Goal: Information Seeking & Learning: Understand process/instructions

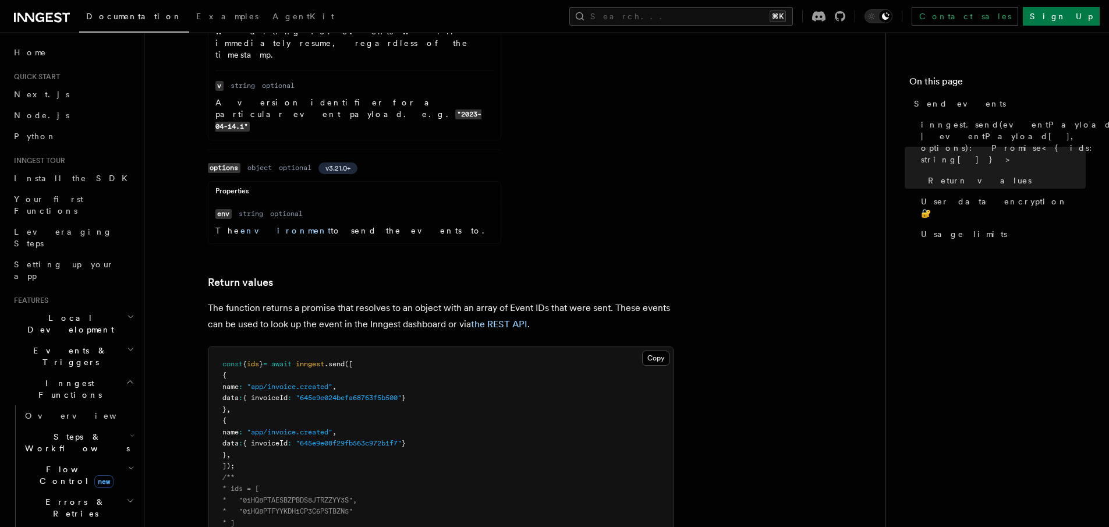
scroll to position [1420, 0]
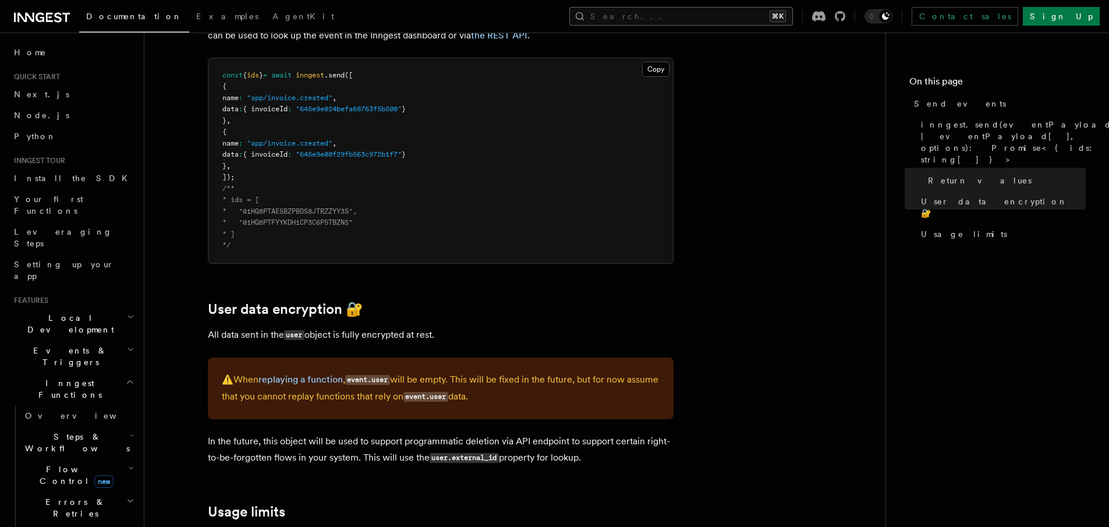
click at [682, 15] on button "Search... ⌘K" at bounding box center [681, 16] width 224 height 19
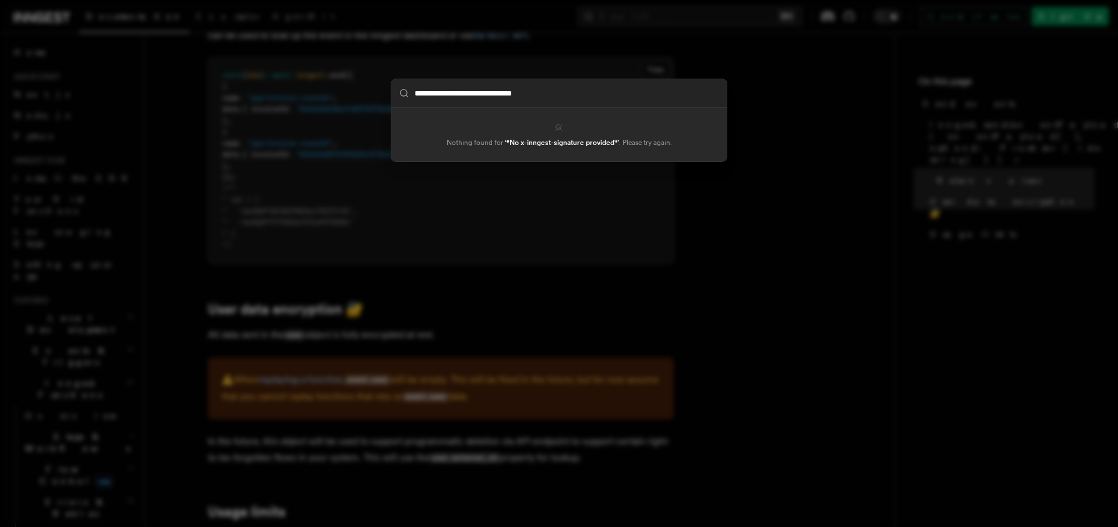
click at [419, 92] on input "**********" at bounding box center [558, 93] width 335 height 28
type input "**********"
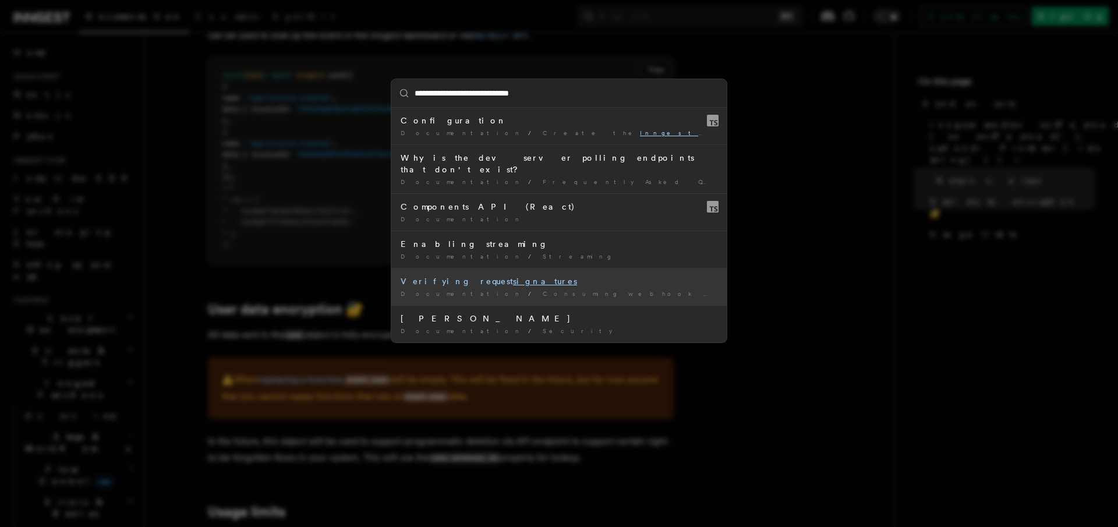
click at [534, 275] on div "Verifying request signatures" at bounding box center [559, 281] width 317 height 12
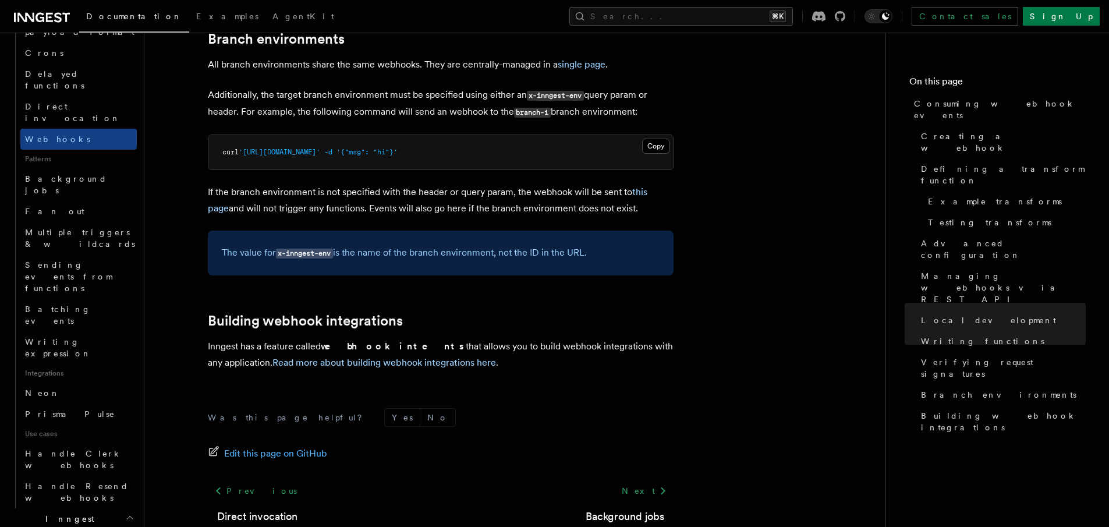
scroll to position [443, 0]
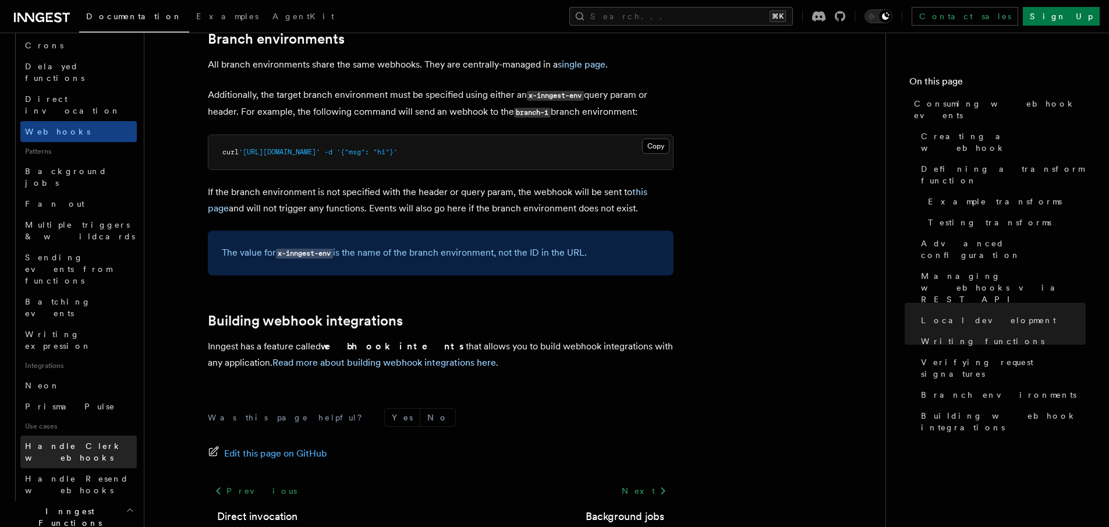
click at [115, 436] on link "Handle Clerk webhooks" at bounding box center [78, 452] width 116 height 33
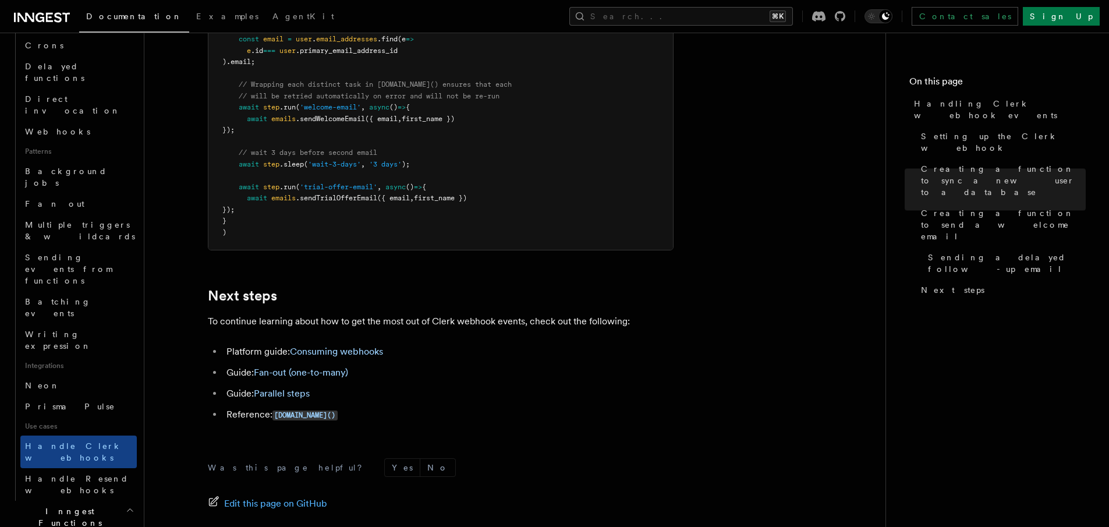
scroll to position [3806, 0]
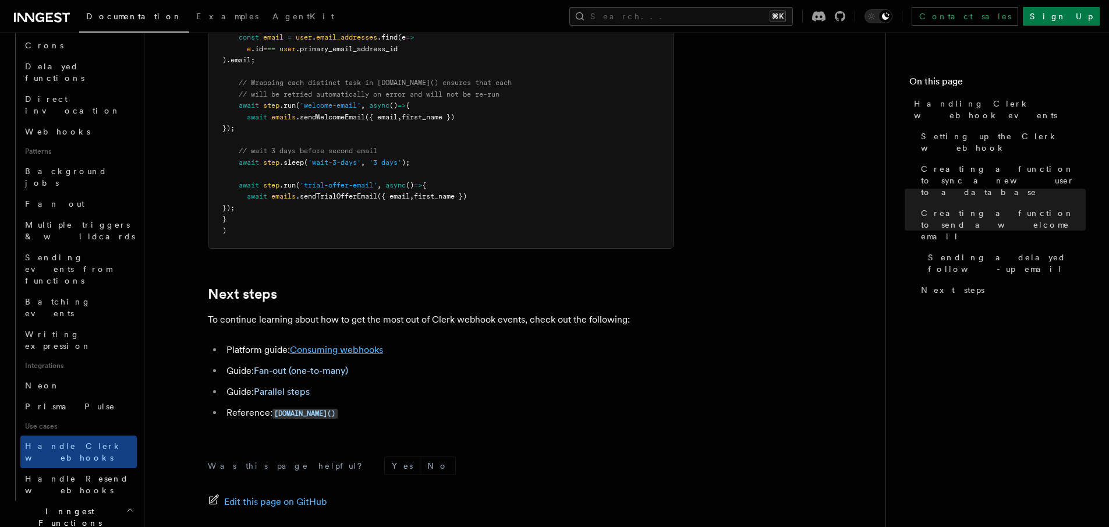
click at [353, 344] on link "Consuming webhooks" at bounding box center [336, 349] width 93 height 11
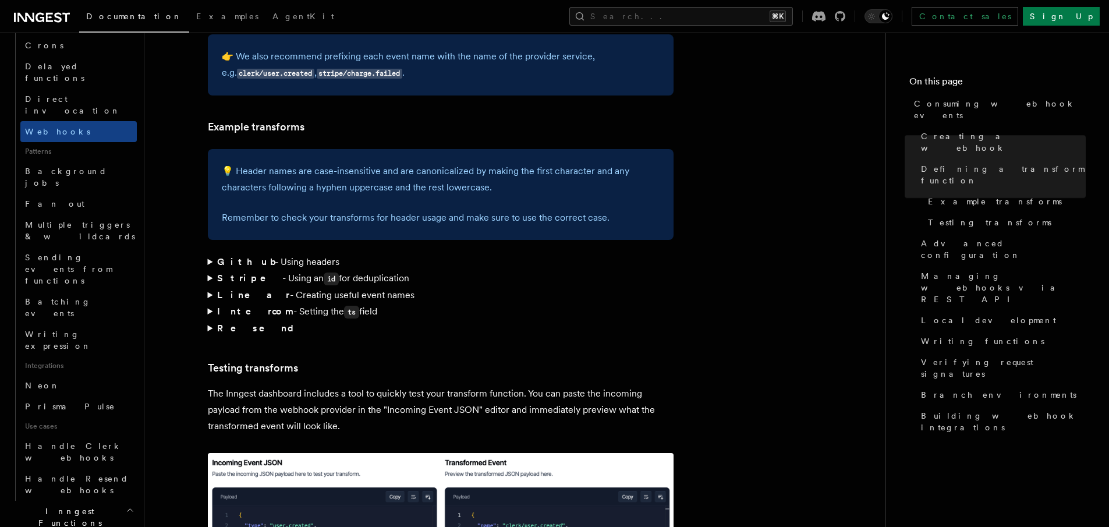
scroll to position [1718, 0]
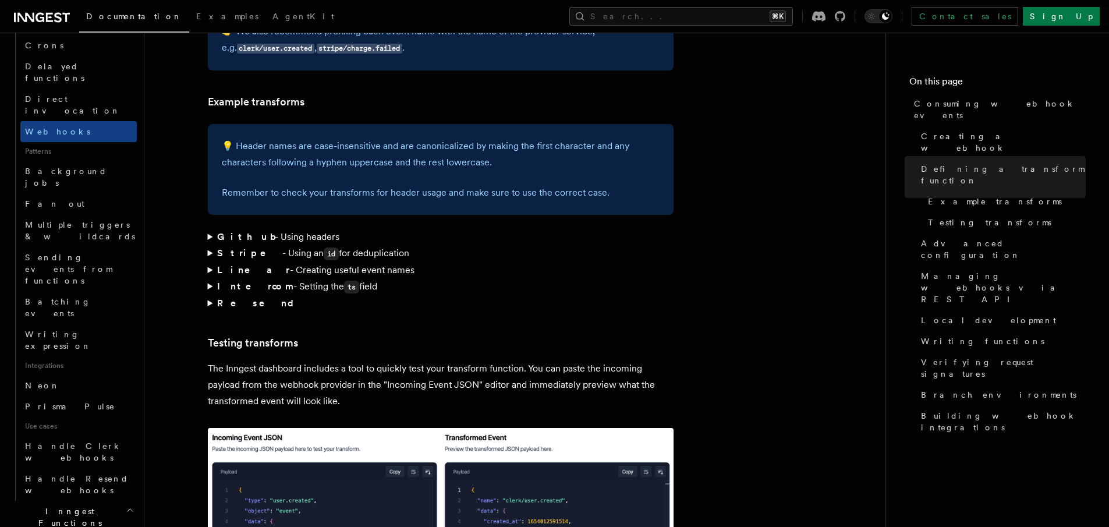
click at [210, 229] on summary "Github - Using headers" at bounding box center [441, 237] width 466 height 16
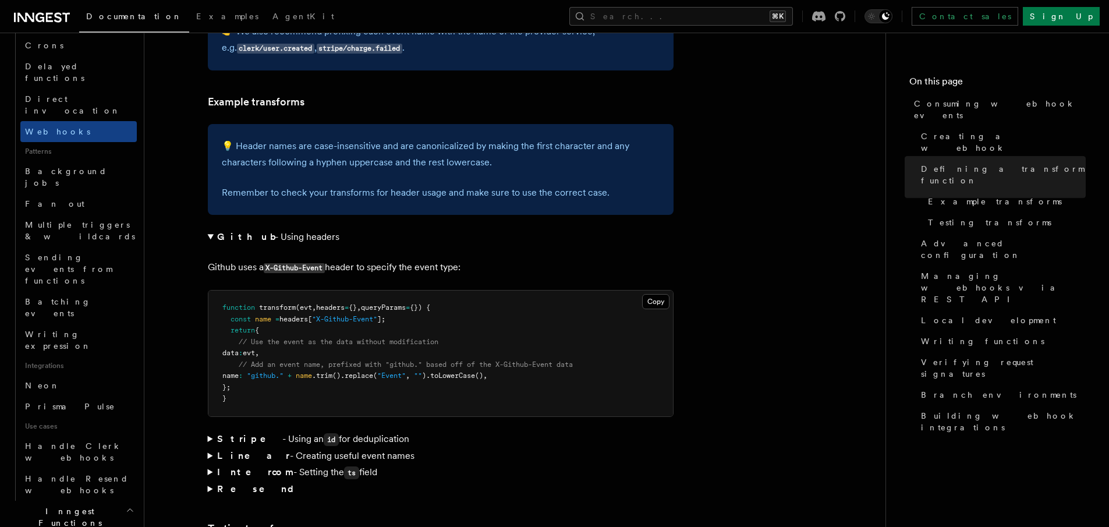
click at [210, 229] on summary "Github - Using headers" at bounding box center [441, 237] width 466 height 16
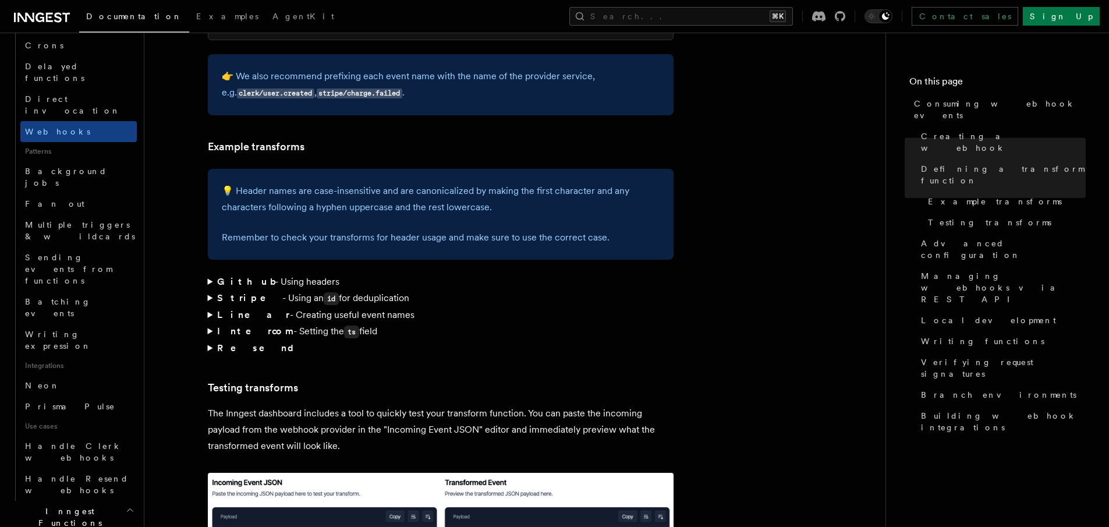
scroll to position [1627, 0]
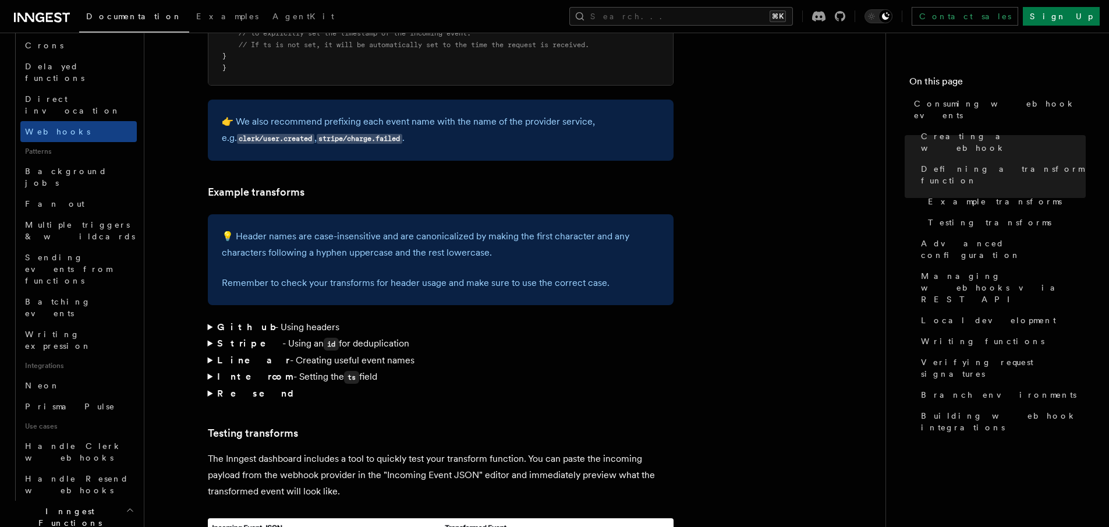
click at [211, 352] on summary "Linear - Creating useful event names" at bounding box center [441, 360] width 466 height 16
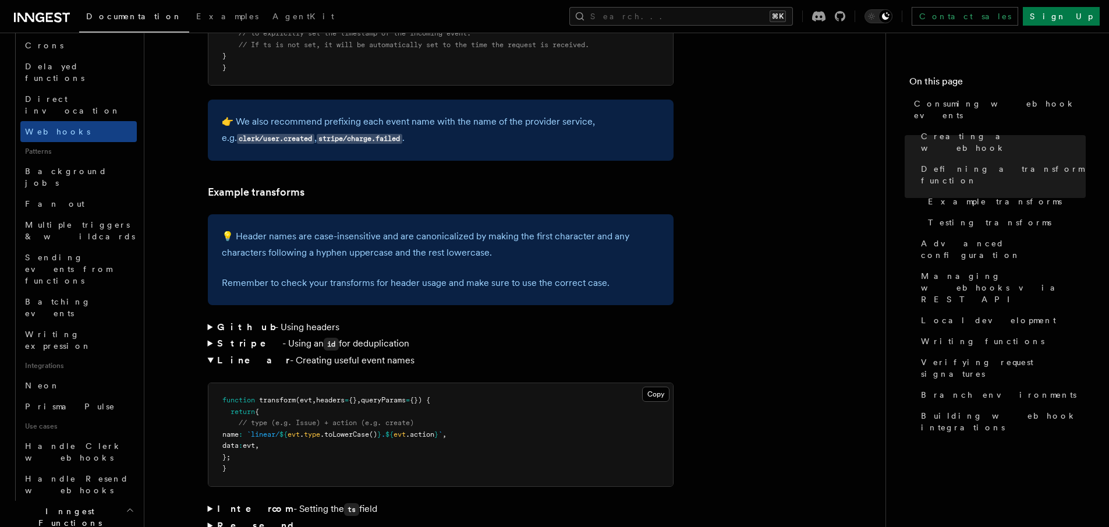
click at [211, 352] on summary "Linear - Creating useful event names" at bounding box center [441, 360] width 466 height 16
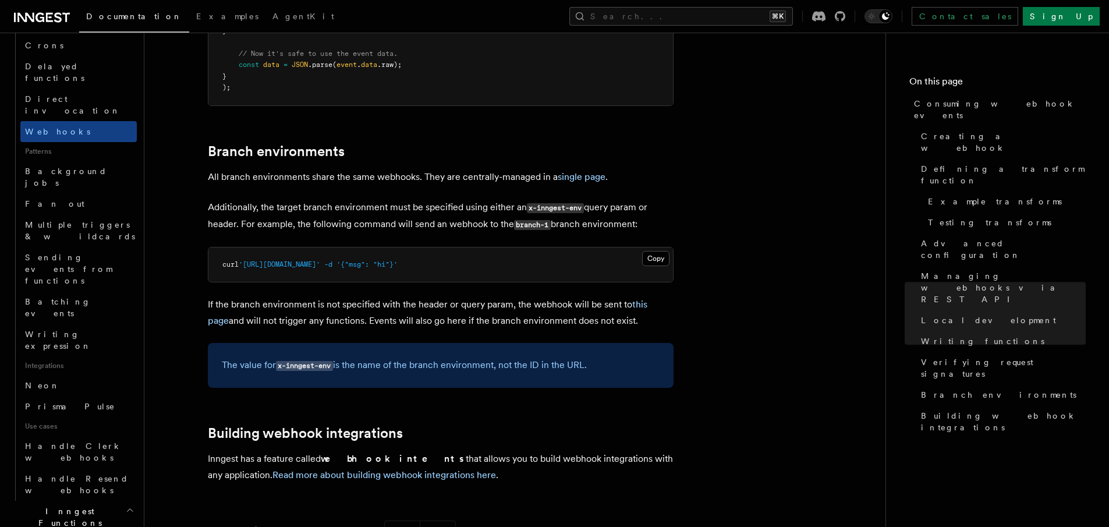
scroll to position [3939, 0]
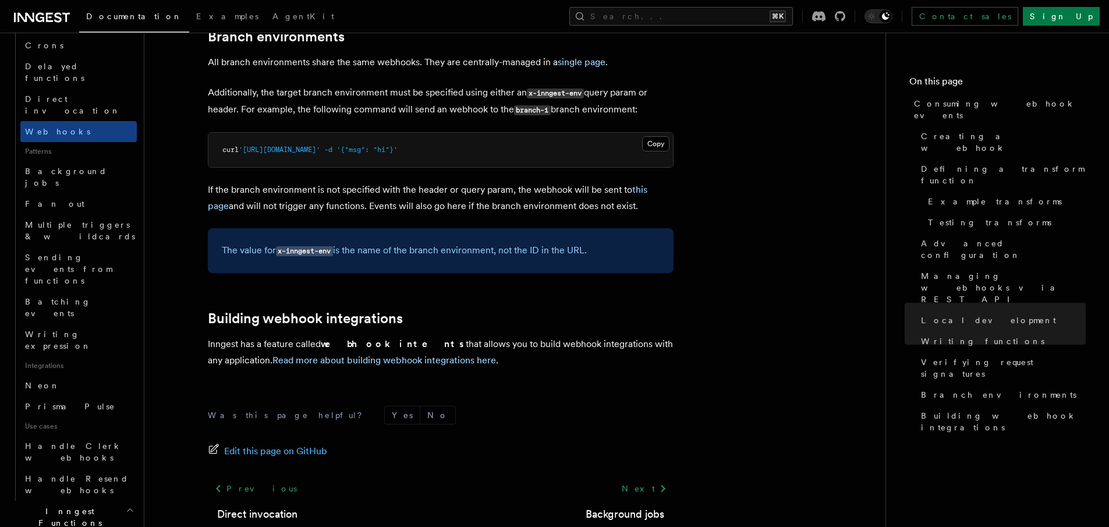
click at [723, 5] on div "Documentation Examples AgentKit Search... ⌘K Contact sales Sign Up" at bounding box center [554, 16] width 1109 height 33
click at [725, 19] on button "Search... ⌘K" at bounding box center [681, 16] width 224 height 19
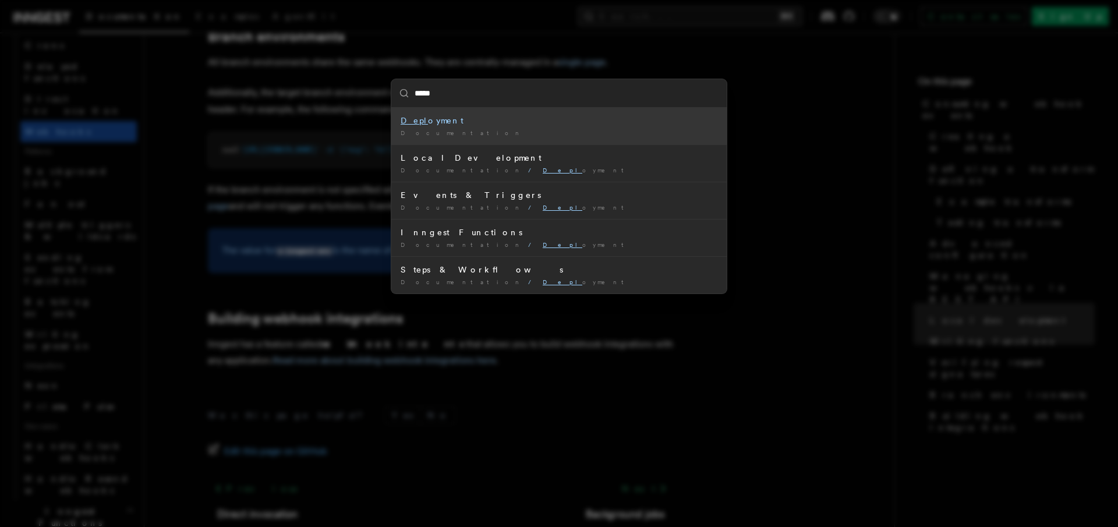
type input "******"
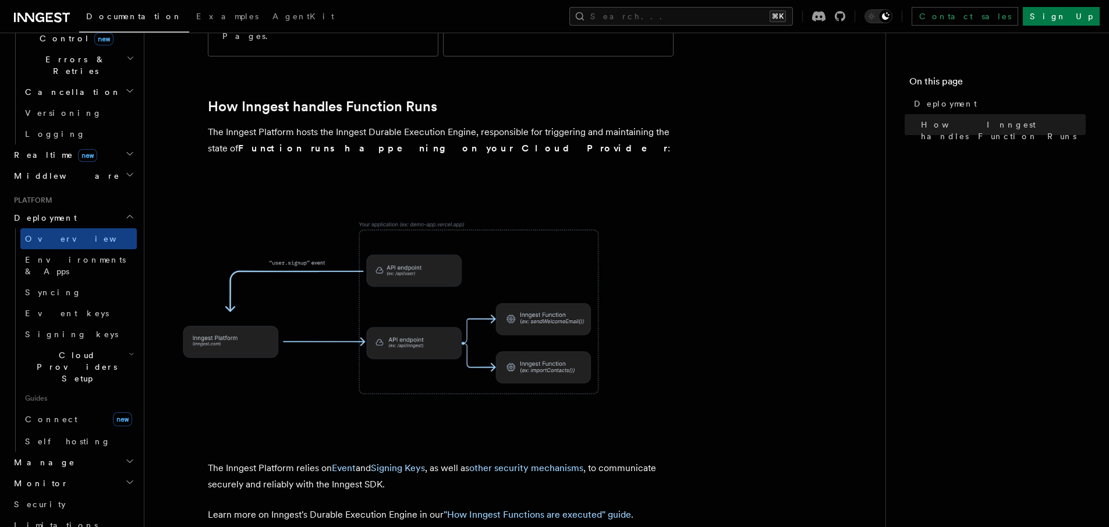
scroll to position [300, 0]
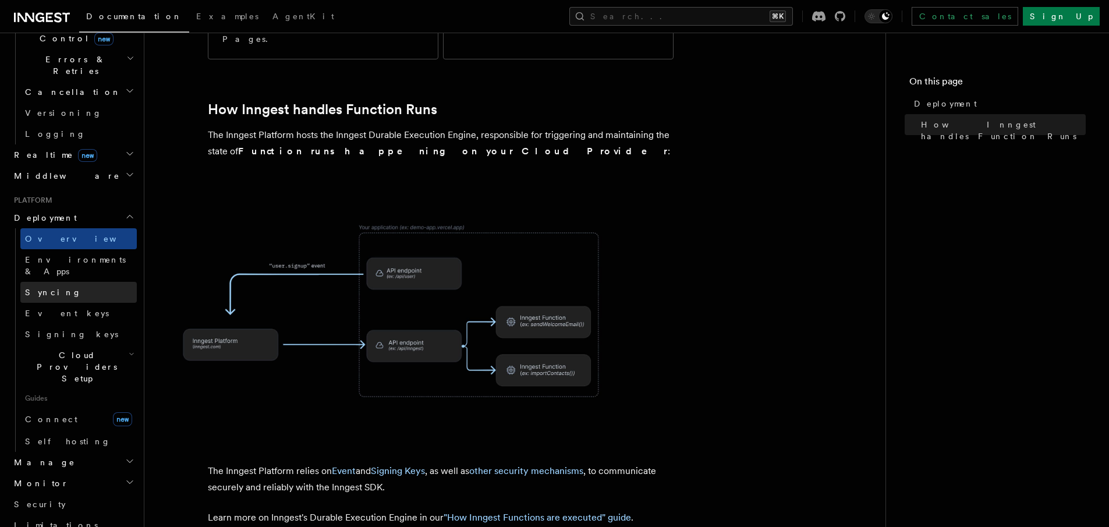
click at [73, 282] on link "Syncing" at bounding box center [78, 292] width 116 height 21
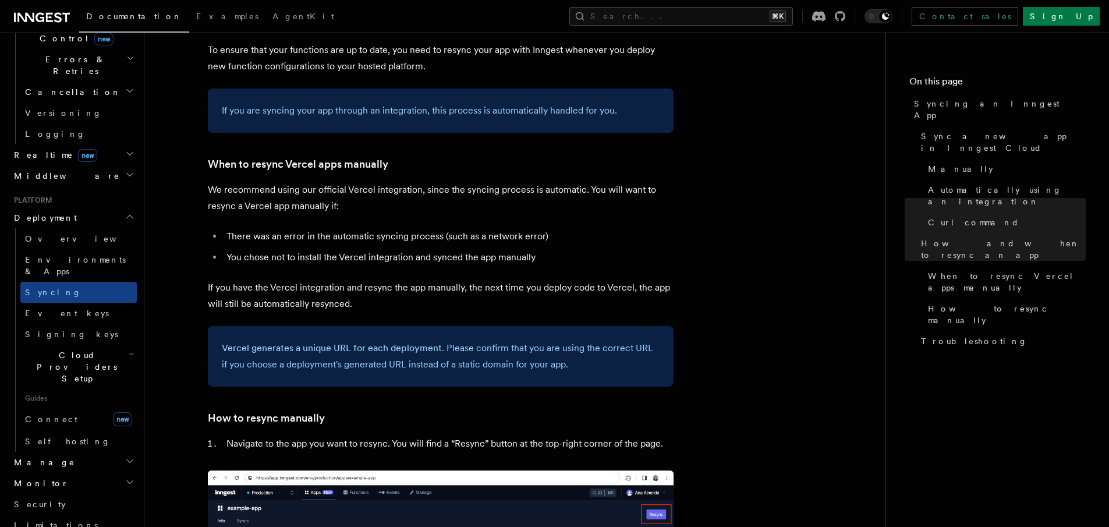
scroll to position [2296, 0]
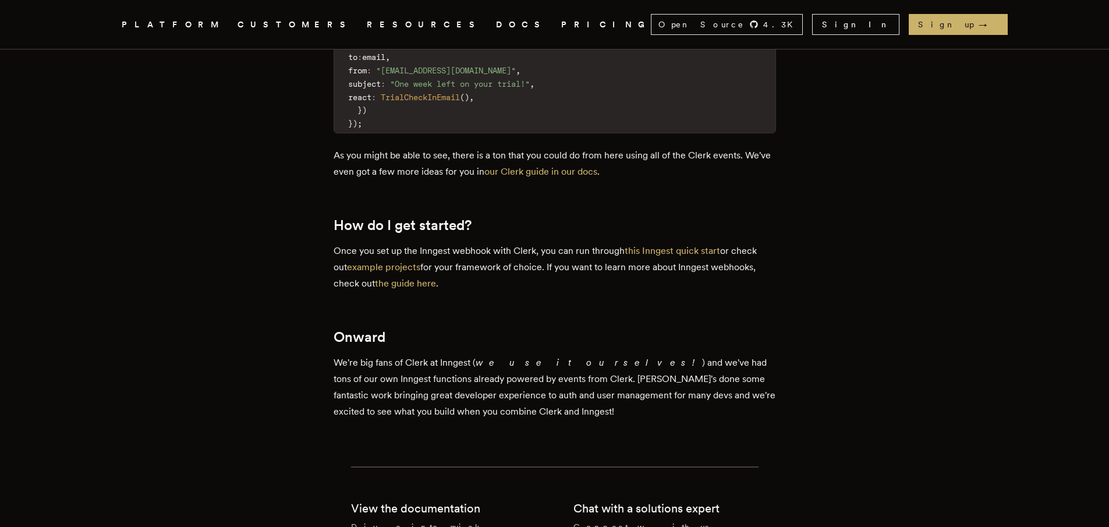
scroll to position [2755, 0]
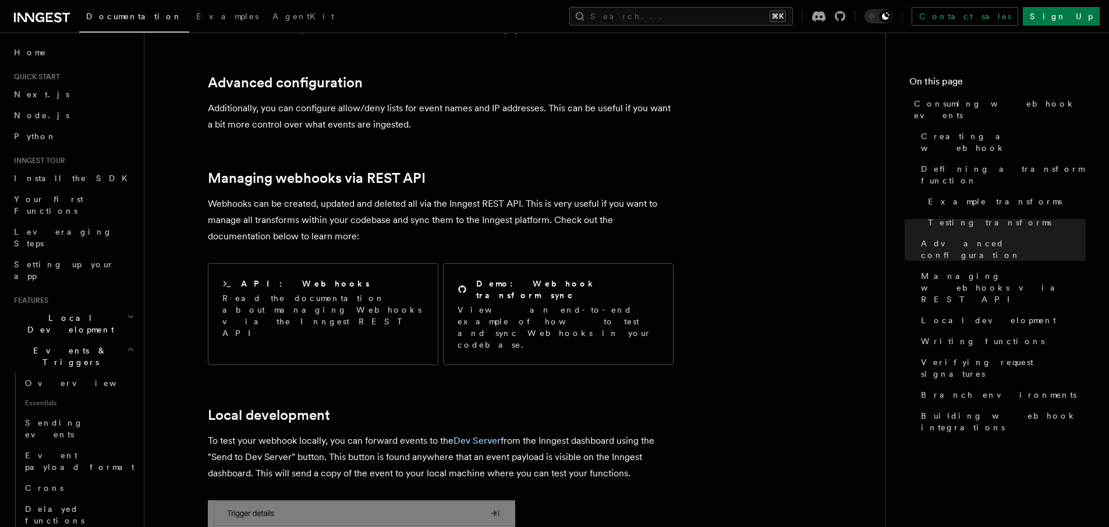
scroll to position [2316, 0]
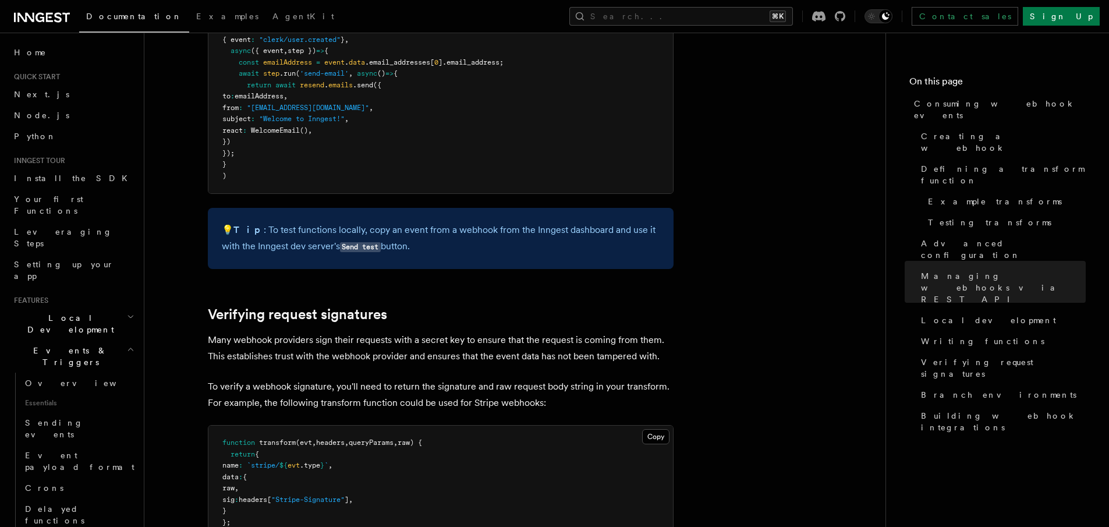
scroll to position [3211, 0]
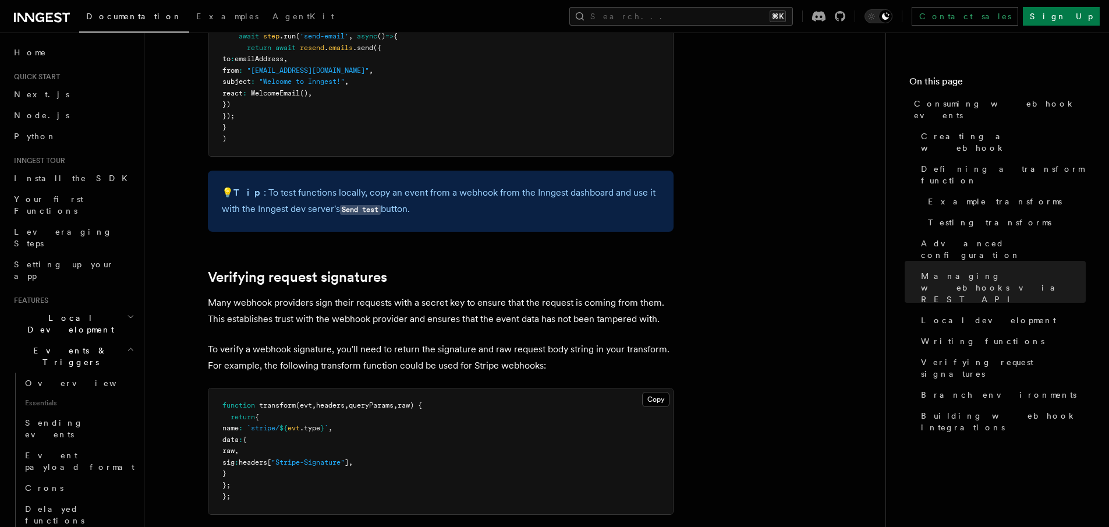
drag, startPoint x: 245, startPoint y: 390, endPoint x: 398, endPoint y: 390, distance: 153.7
click at [398, 390] on pre "function transform (evt , headers , queryParams , raw) { return { name : `strip…" at bounding box center [440, 451] width 465 height 126
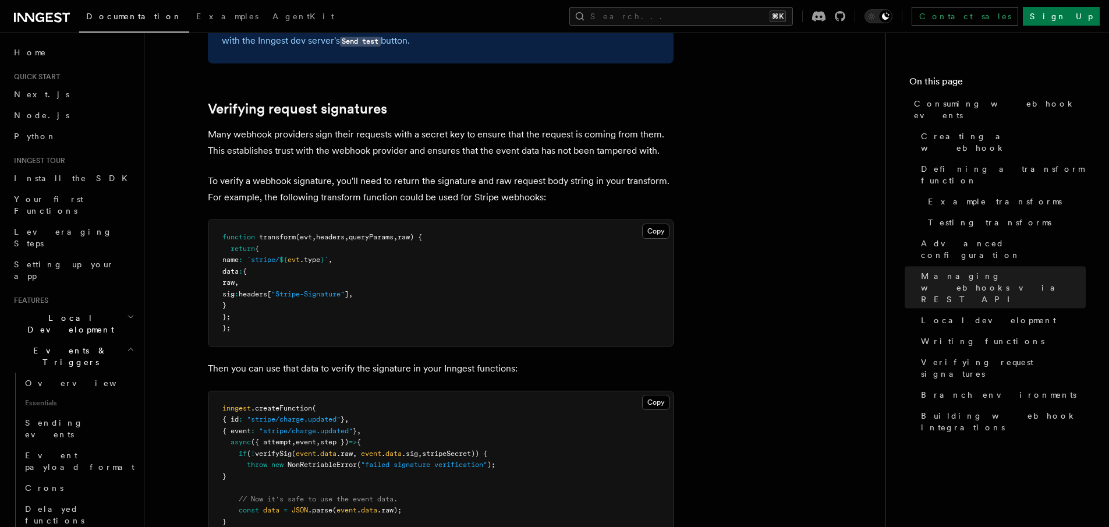
scroll to position [3408, 0]
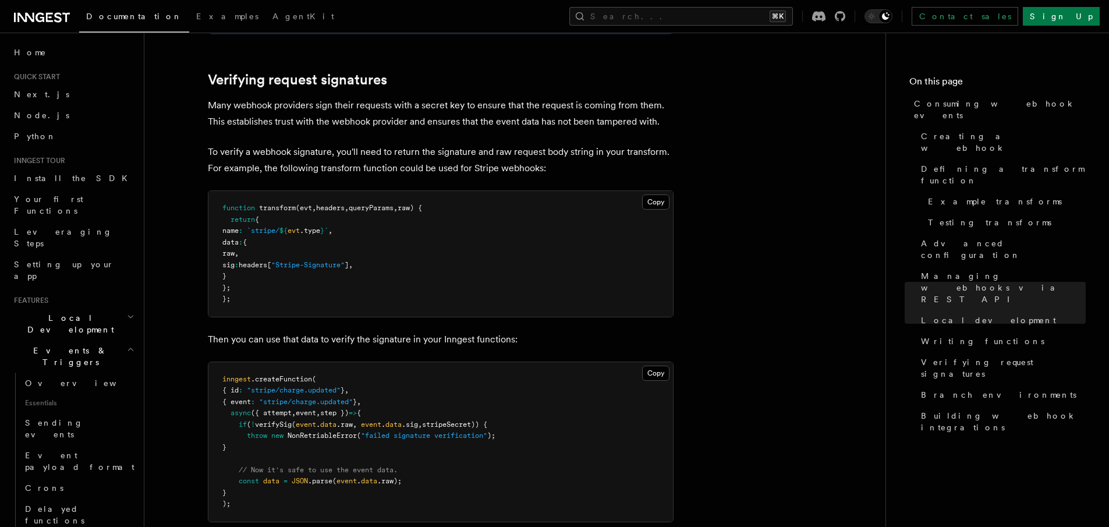
copy span "sig : headers[ "Stripe-Signature" ] ,"
